Goal: Information Seeking & Learning: Learn about a topic

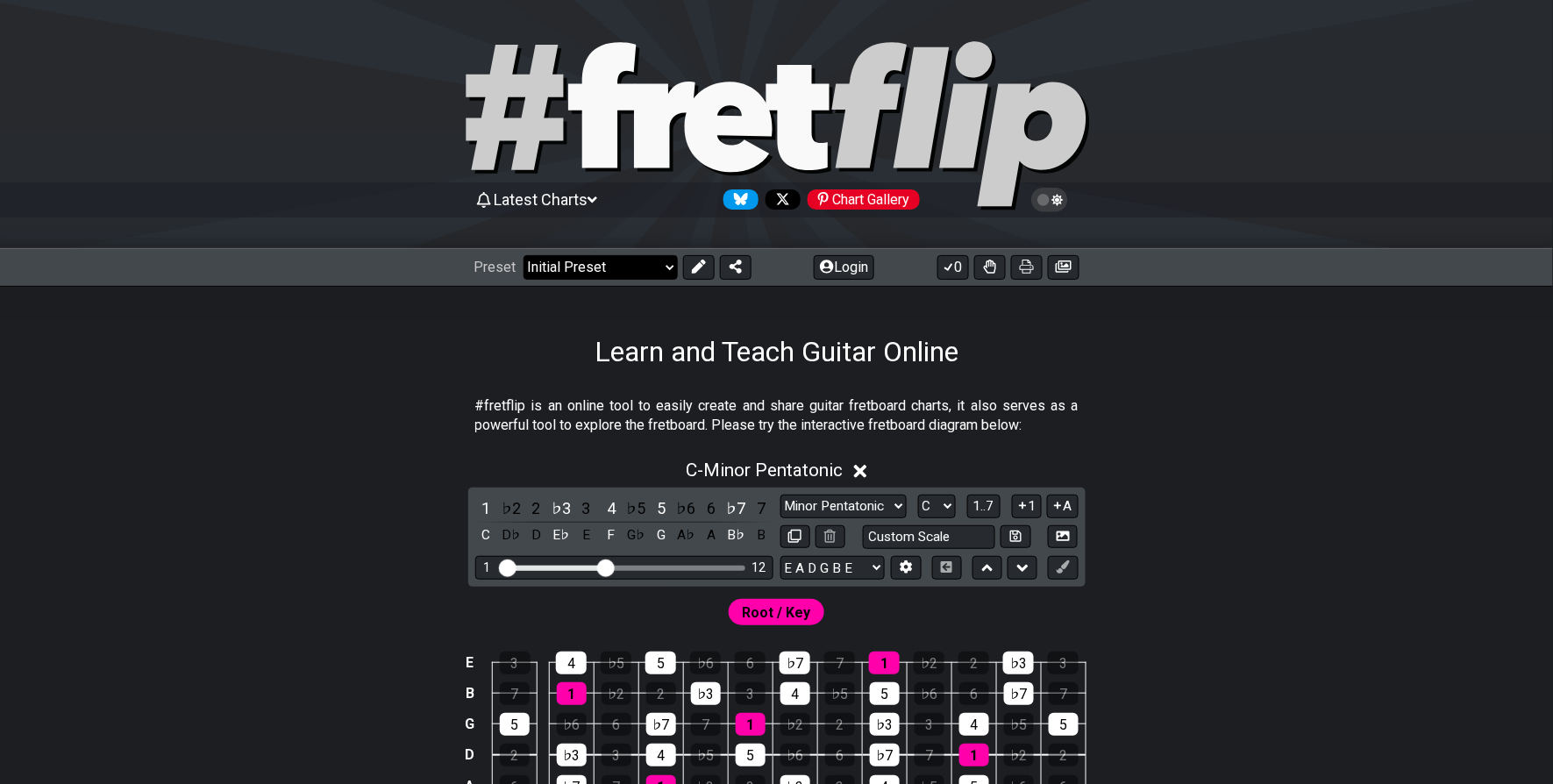
click at [664, 267] on select "Welcome to #fretflip! Initial Preset Custom Preset Minor Pentatonic Major Penta…" at bounding box center [601, 267] width 155 height 25
click at [524, 255] on select "Welcome to #fretflip! Initial Preset Custom Preset Minor Pentatonic Major Penta…" at bounding box center [601, 267] width 155 height 25
select select "/3nps-caged-shapes"
select select "A"
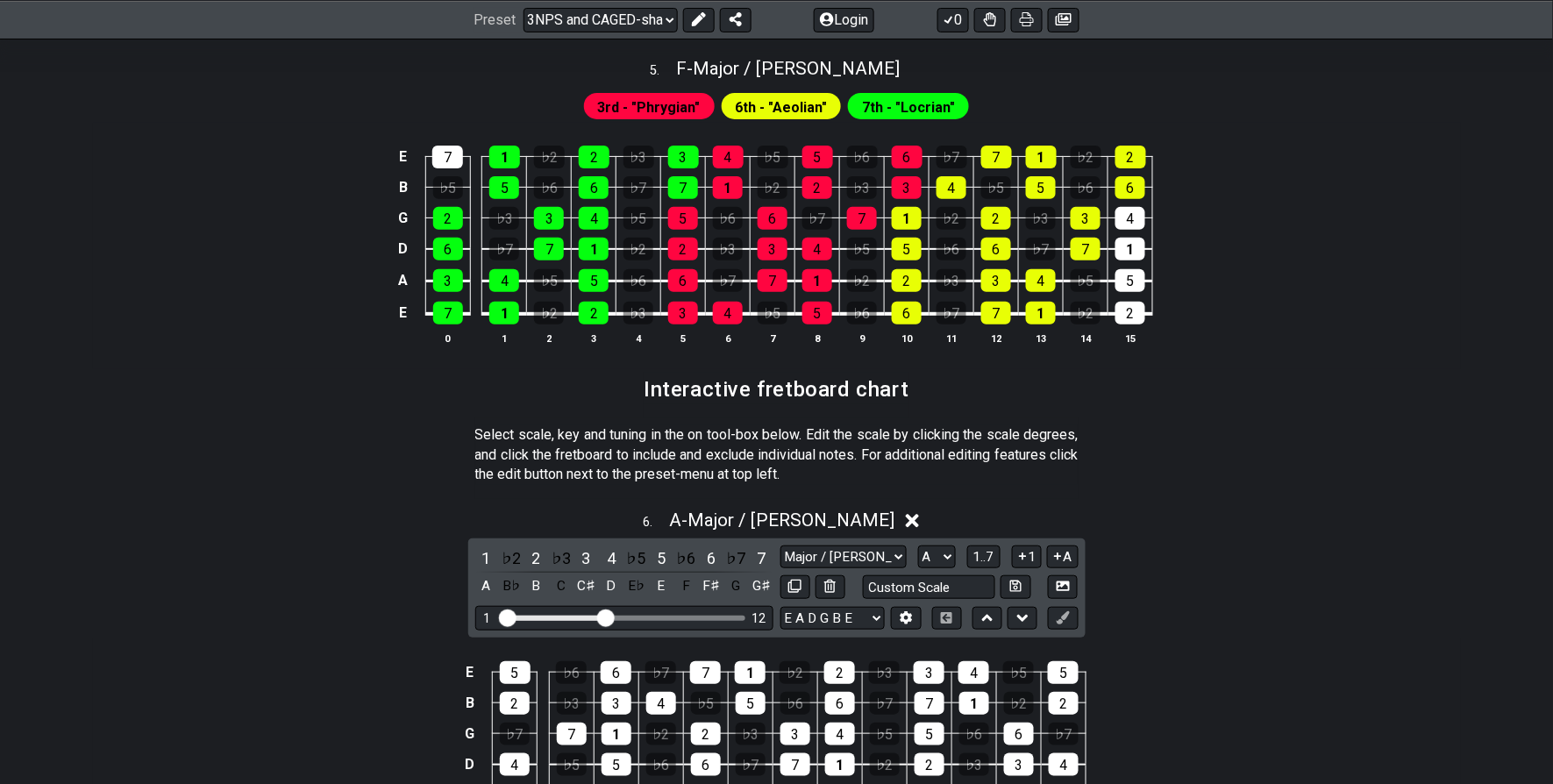
scroll to position [2337, 0]
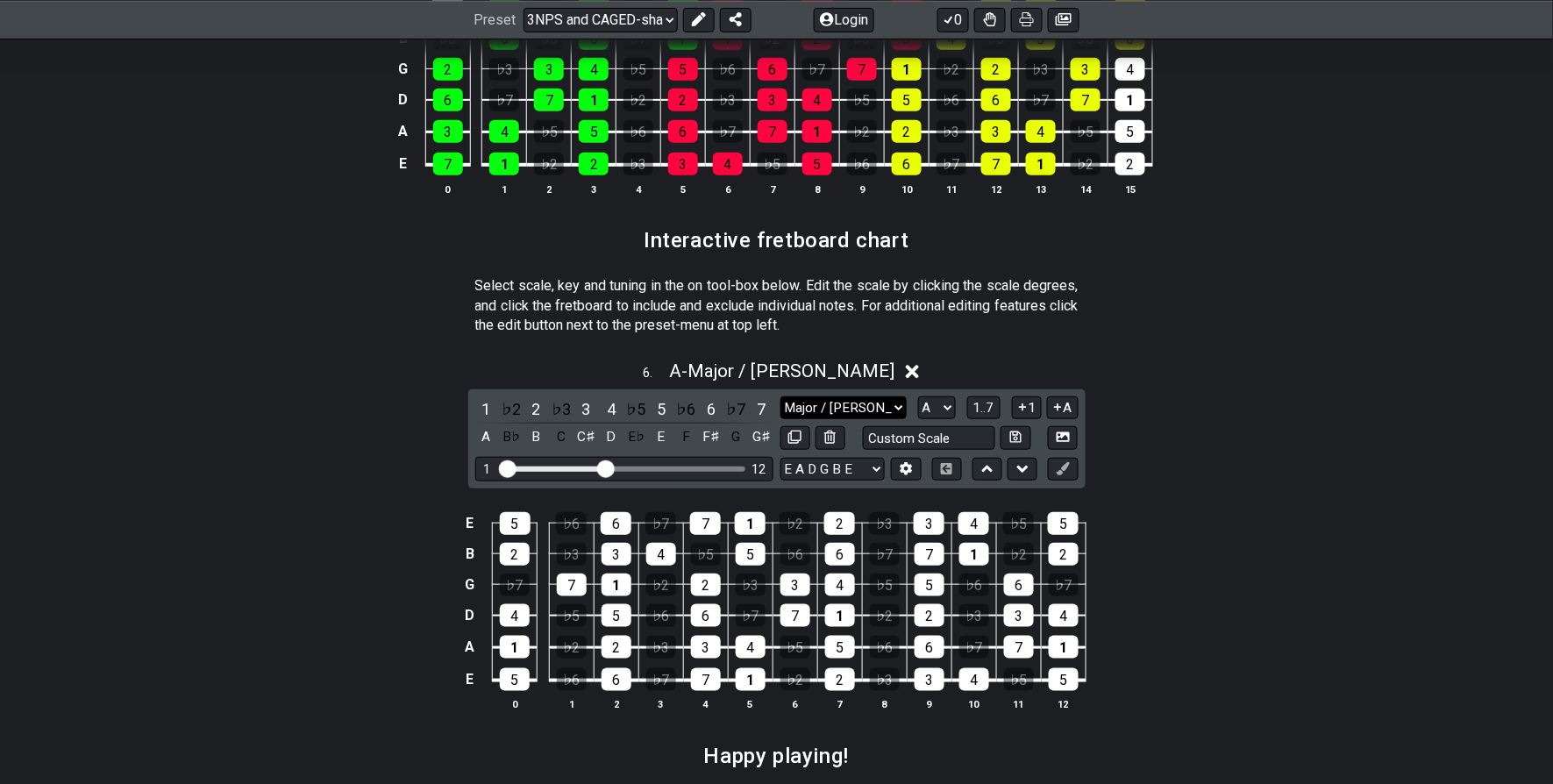
click at [896, 408] on select "Major / Ionian New Scale Minor Pentatonic Major Pentatonic Minor Blues Major Bl…" at bounding box center [843, 408] width 127 height 24
select select "Minor Pentatonic"
click at [780, 398] on select "Major / Ionian New Scale Minor Pentatonic Major Pentatonic Minor Blues Major Bl…" at bounding box center [843, 408] width 127 height 24
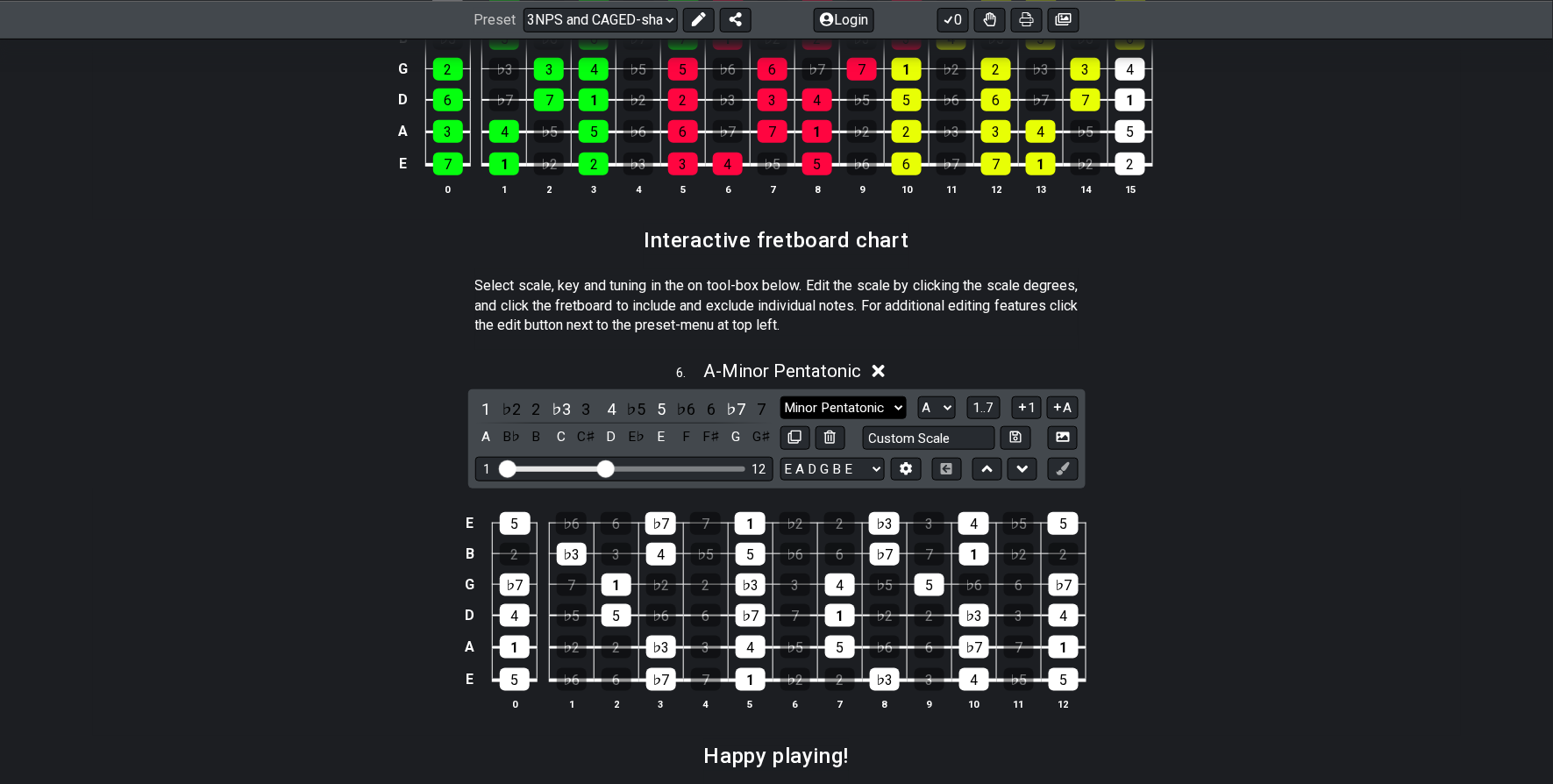
click at [902, 411] on select "Major / Ionian New Scale Minor Pentatonic Major Pentatonic Minor Blues Major Bl…" at bounding box center [843, 408] width 127 height 24
click at [780, 398] on select "Major / Ionian New Scale Minor Pentatonic Major Pentatonic Minor Blues Major Bl…" at bounding box center [843, 408] width 127 height 24
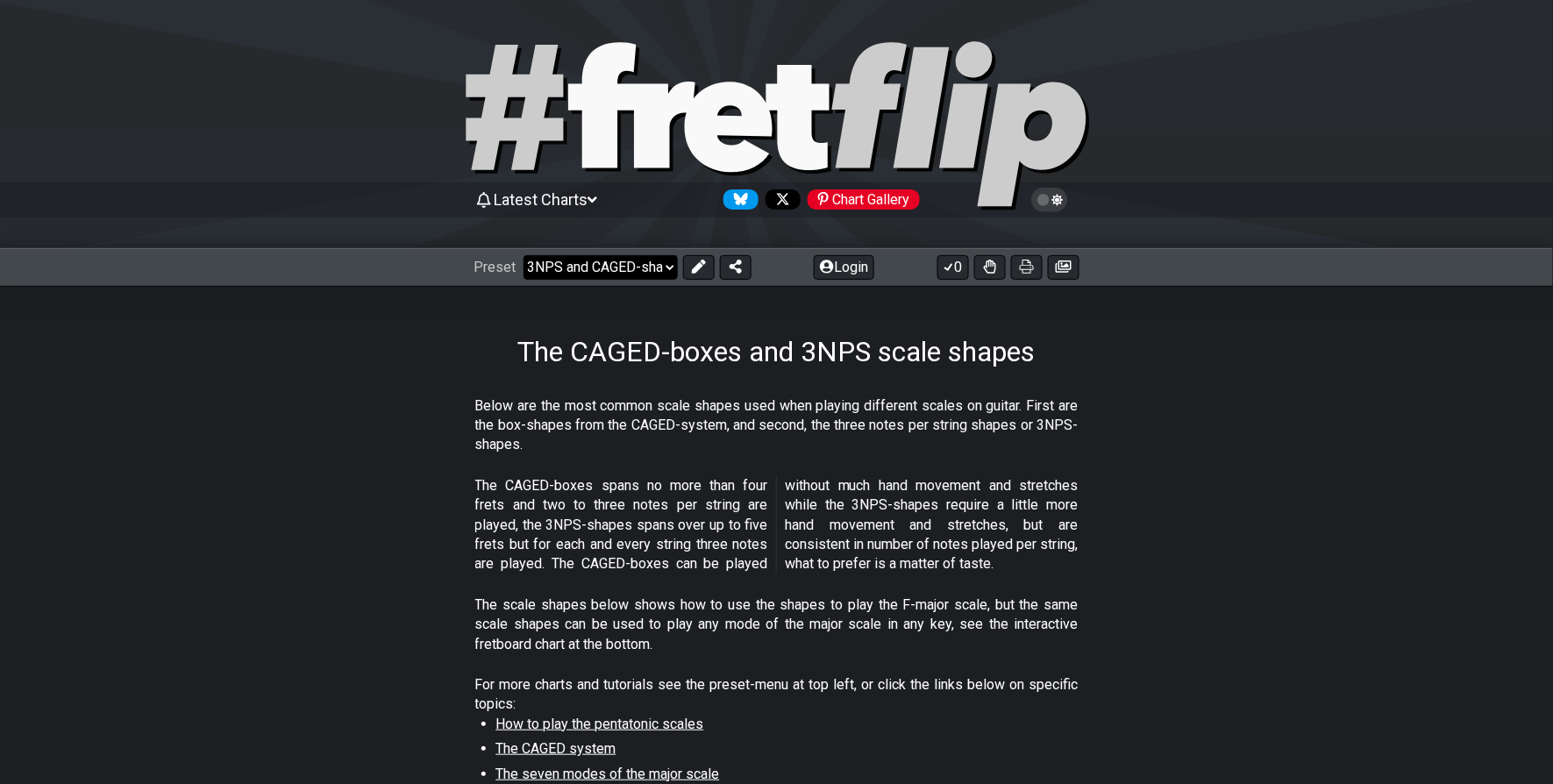
click at [669, 268] on select "Welcome to #fretflip! Initial Preset Custom Preset Minor Pentatonic Major Penta…" at bounding box center [601, 267] width 155 height 25
click at [524, 255] on select "Welcome to #fretflip! Initial Preset Custom Preset Minor Pentatonic Major Penta…" at bounding box center [601, 267] width 155 height 25
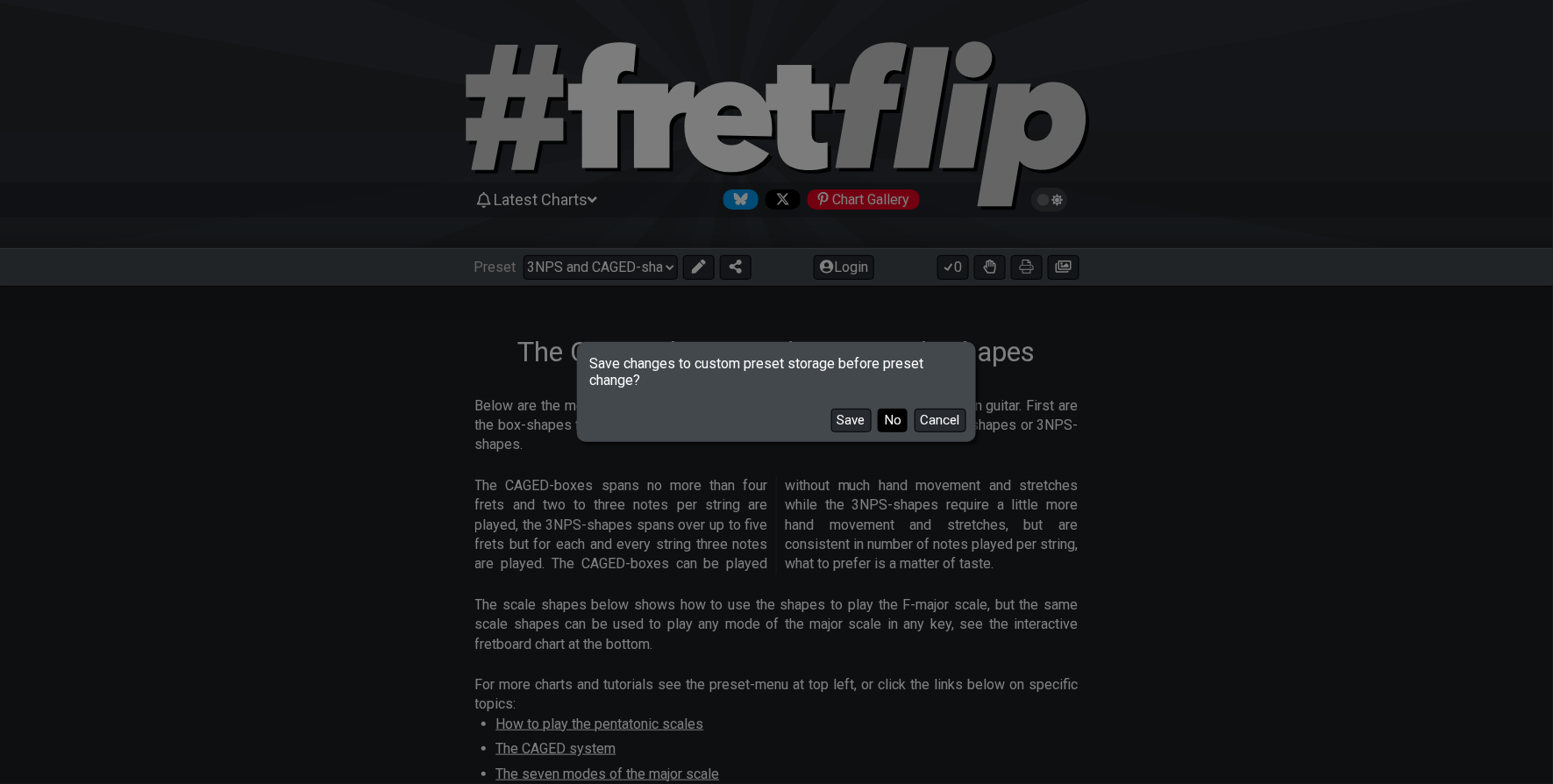
click at [886, 427] on button "No" at bounding box center [893, 421] width 30 height 24
select select "/minor-pentatonic"
select select "C"
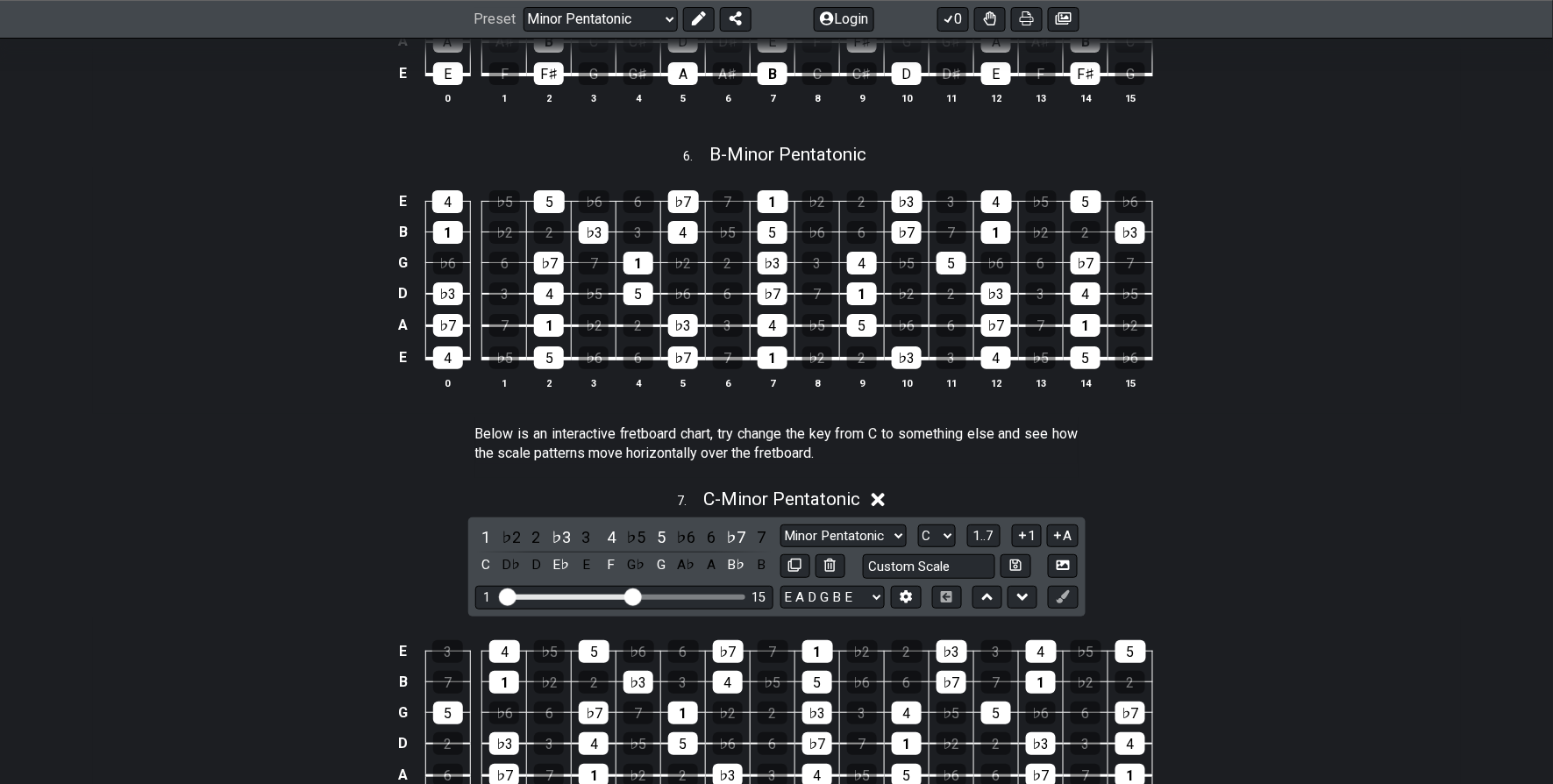
scroll to position [1754, 0]
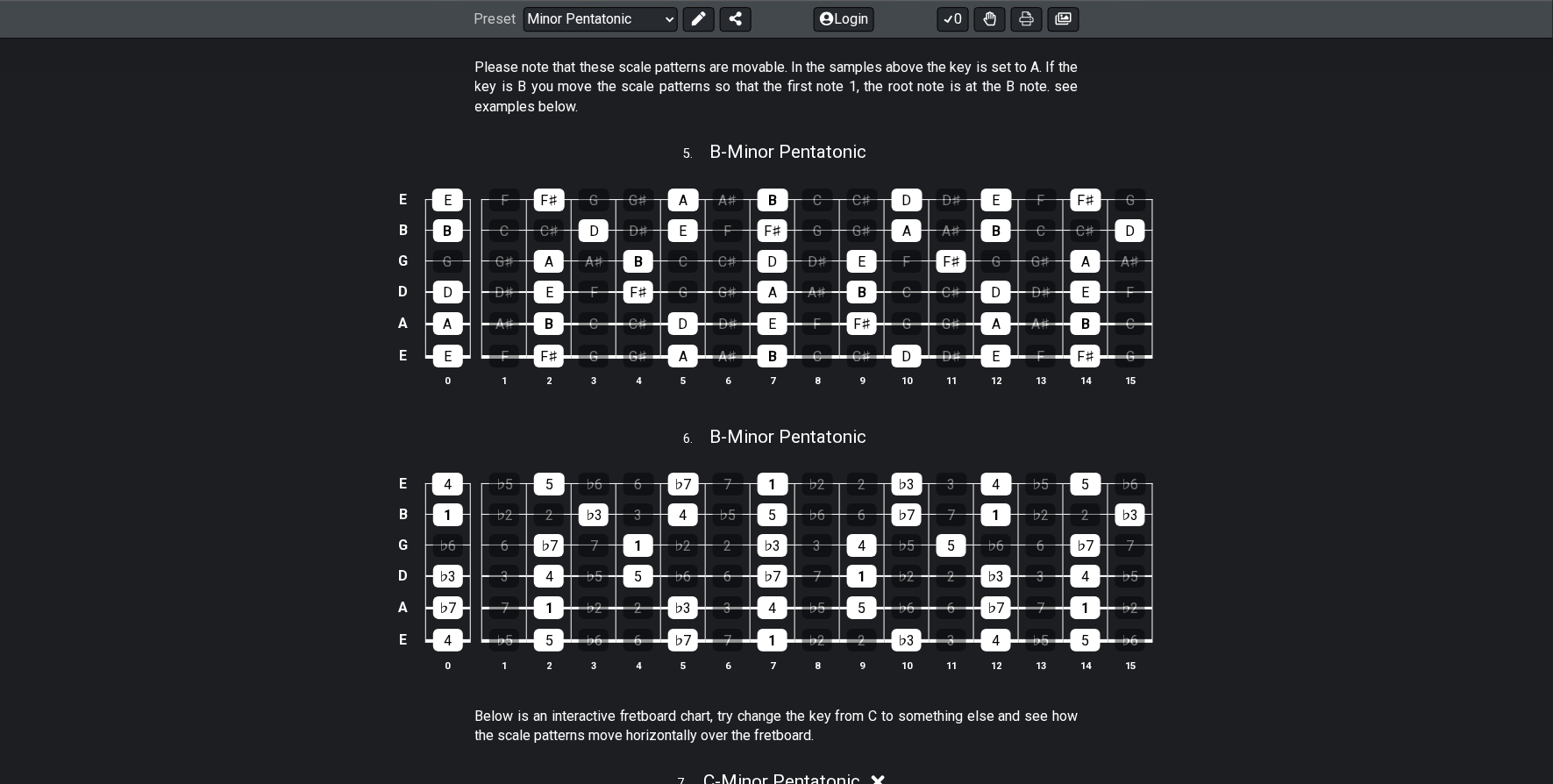
click at [1227, 488] on div "E 4 ♭5 5 ♭6 6 ♭7 7 1 ♭2 2 ♭3 3 4 ♭5 5 ♭6 B 1 ♭2 2 ♭3 3 4 ♭5 5 ♭6 6 ♭7 7 1 ♭2 2 …" at bounding box center [776, 573] width 1368 height 246
